Goal: Entertainment & Leisure: Consume media (video, audio)

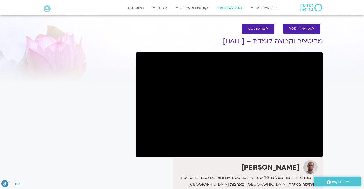
click at [223, 7] on link "ההקלטות שלי" at bounding box center [229, 8] width 30 height 10
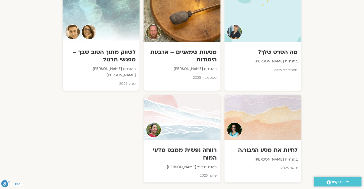
scroll to position [287, 0]
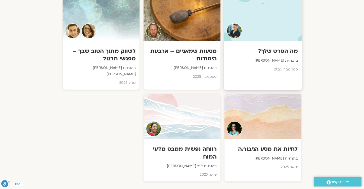
click at [265, 52] on h3 "מה הסרט שלך?" at bounding box center [263, 51] width 70 height 8
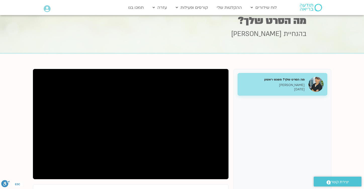
scroll to position [16, 0]
